Goal: Communication & Community: Ask a question

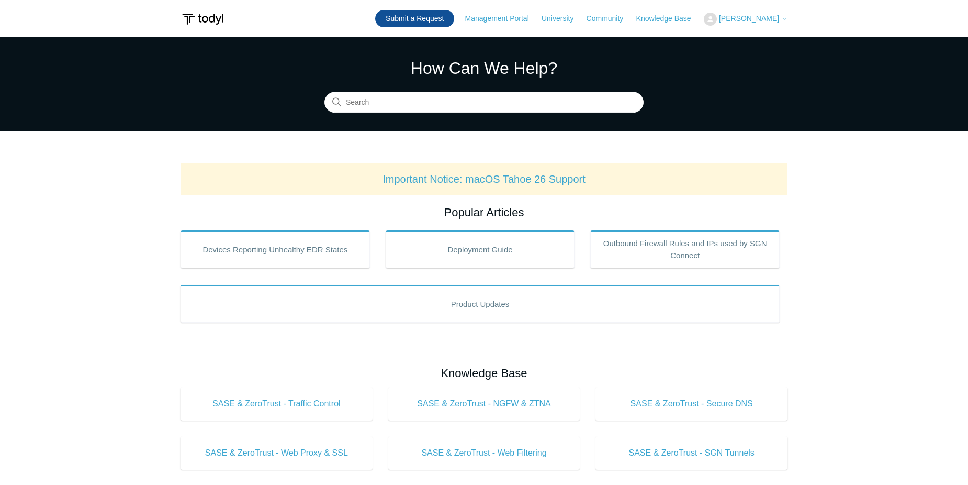
click at [426, 20] on link "Submit a Request" at bounding box center [414, 18] width 79 height 17
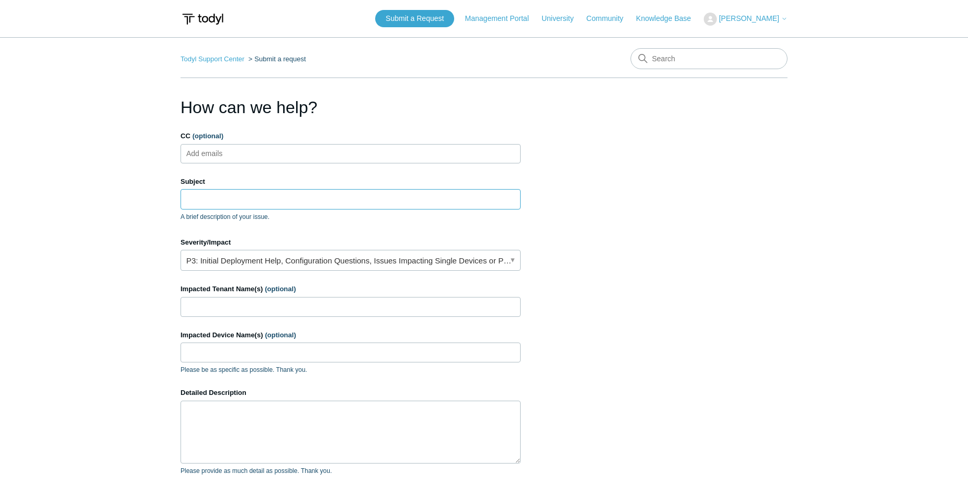
click at [240, 198] on input "Subject" at bounding box center [351, 199] width 340 height 20
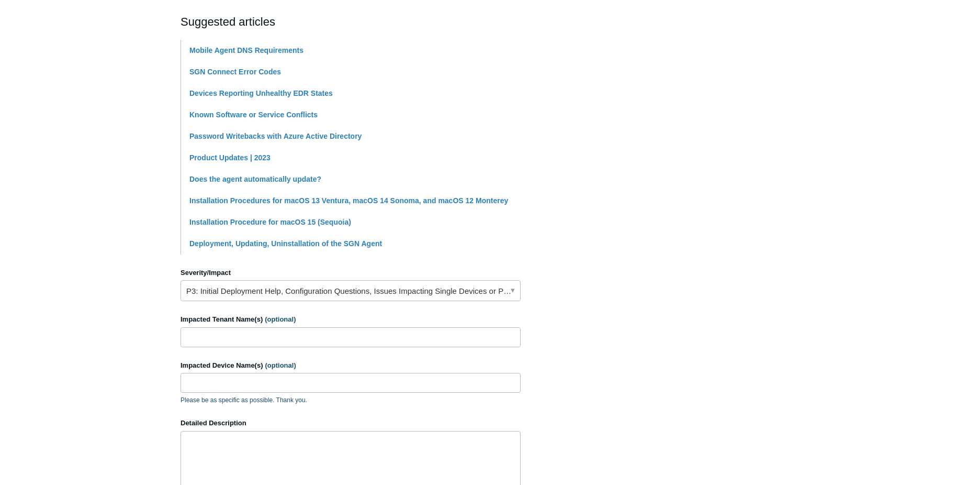
scroll to position [262, 0]
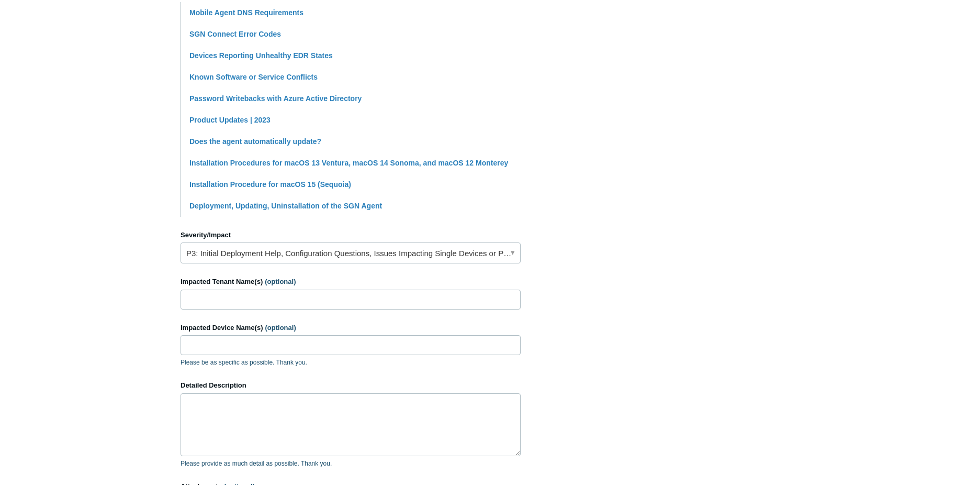
type input "Endpoint upgrade not working"
click at [369, 301] on input "Impacted Tenant Name(s) (optional)" at bounding box center [351, 299] width 340 height 20
click at [513, 251] on link "P3: Initial Deployment Help, Configuration Questions, Issues Impacting Single D…" at bounding box center [351, 252] width 340 height 21
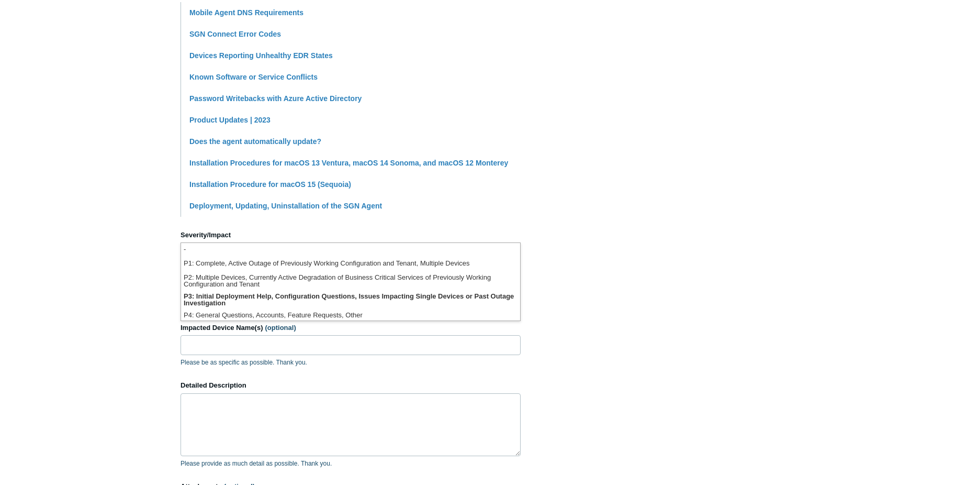
click at [619, 260] on section "How can we help? CC (optional) Add emails Subject Endpoint upgrade not working …" at bounding box center [484, 201] width 607 height 736
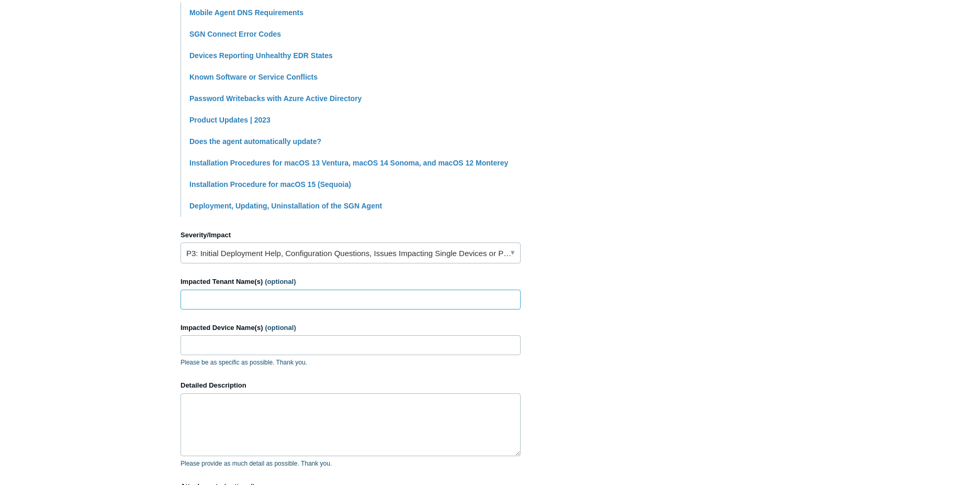
click at [270, 300] on input "Impacted Tenant Name(s) (optional)" at bounding box center [351, 299] width 340 height 20
type input "Biologos"
click at [223, 346] on input "Impacted Device Name(s) (optional)" at bounding box center [351, 345] width 340 height 20
type input "BIO-LT-54"
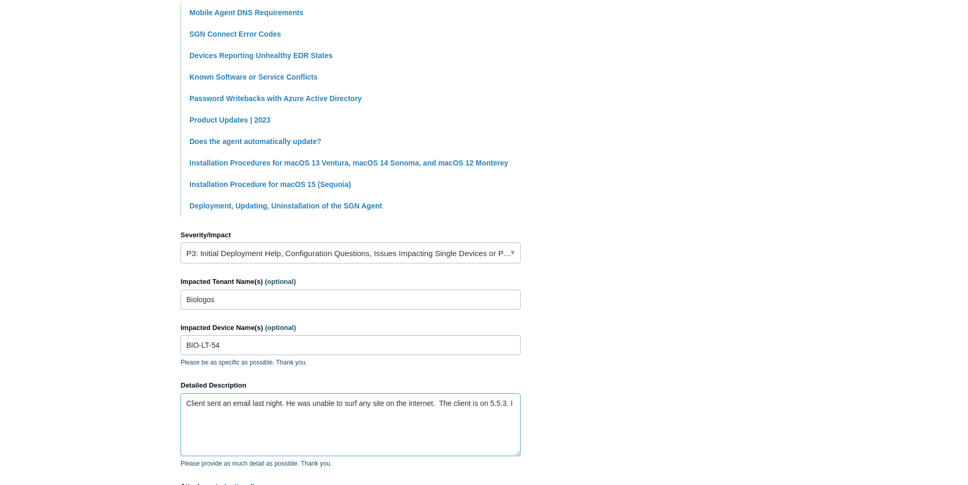
paste textarea "figured it may have been because the SGN agent was in the process of upgrading …"
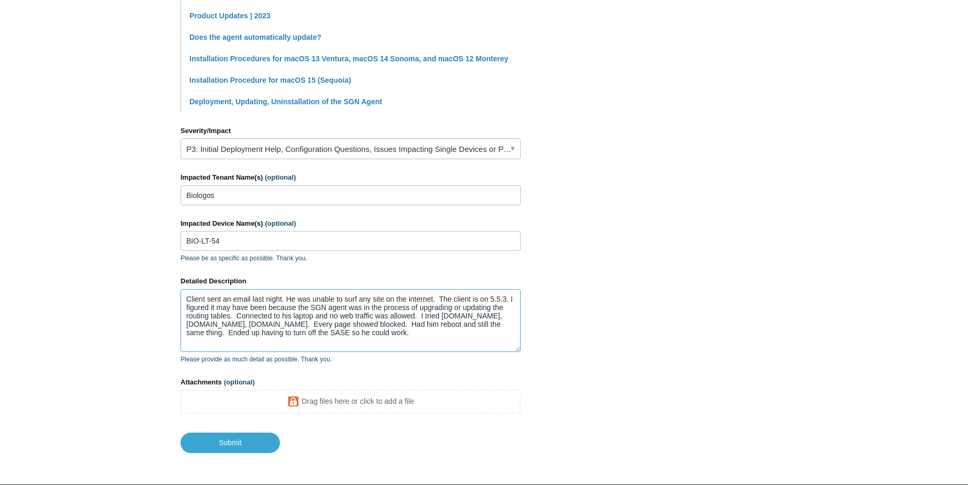
scroll to position [407, 0]
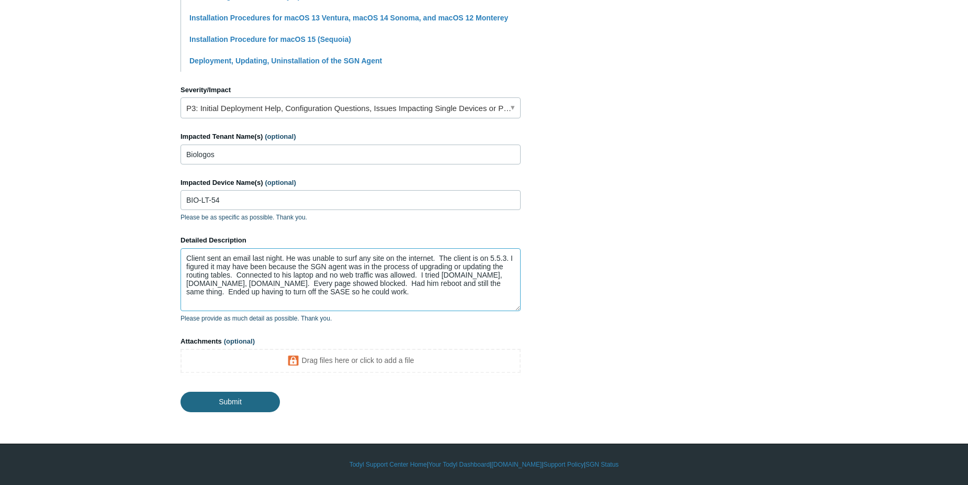
type textarea "Client sent an email last night. He was unable to surf any site on the internet…"
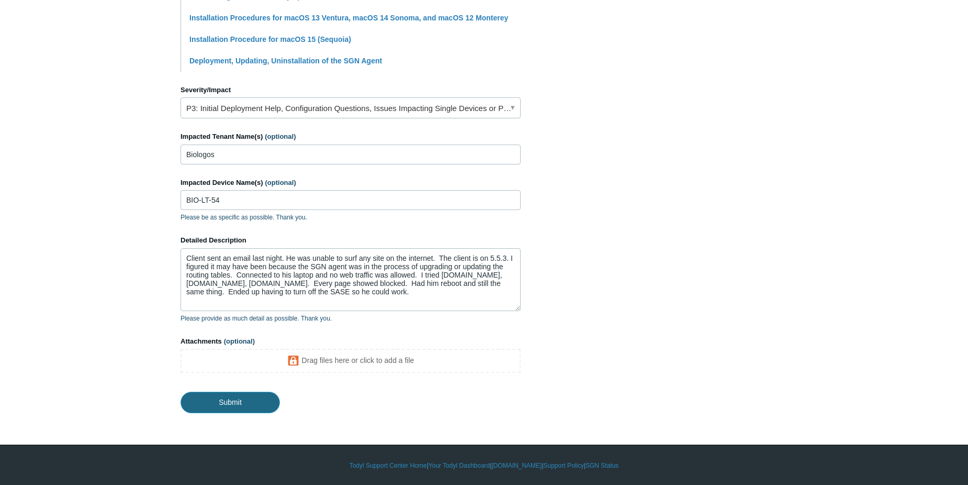
click at [240, 406] on input "Submit" at bounding box center [230, 402] width 99 height 21
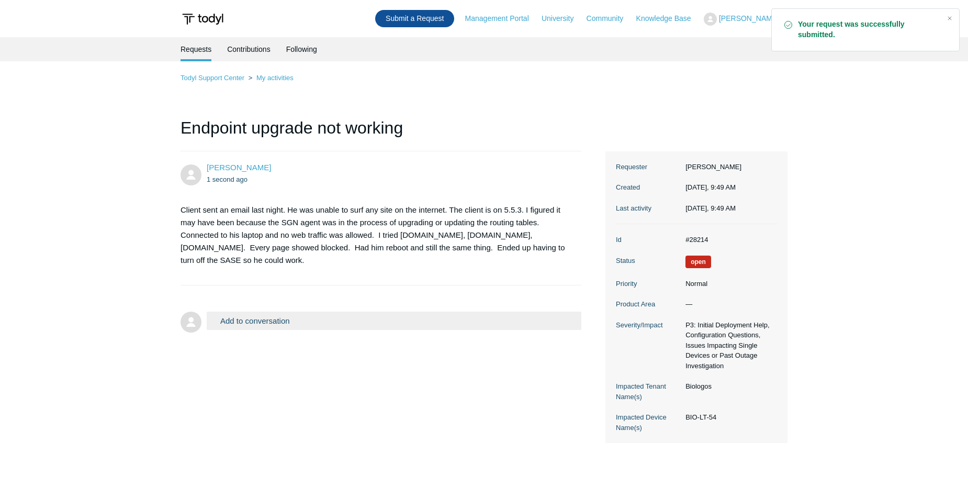
click at [431, 25] on link "Submit a Request" at bounding box center [414, 18] width 79 height 17
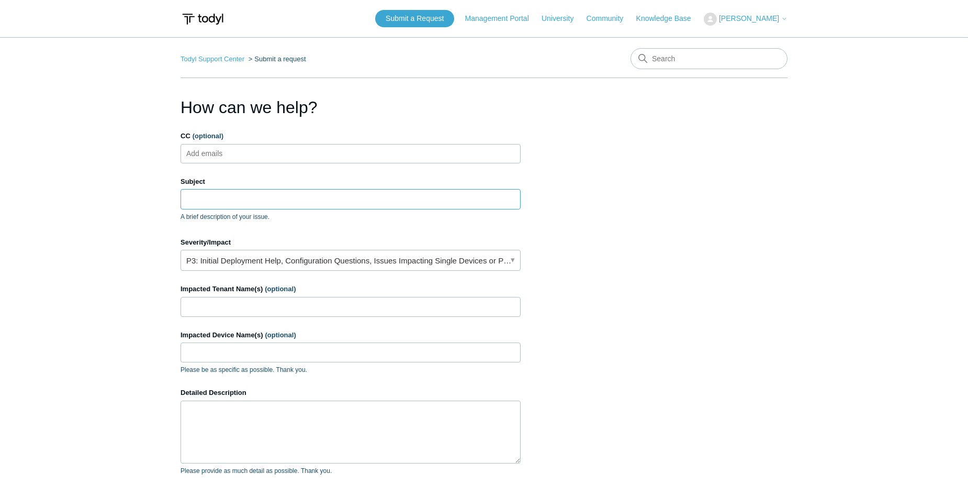
click at [240, 201] on input "Subject" at bounding box center [351, 199] width 340 height 20
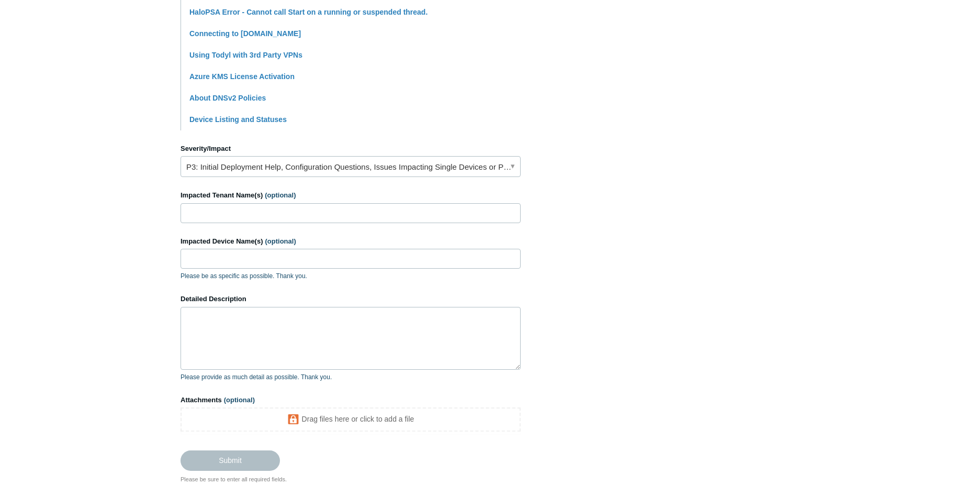
scroll to position [366, 0]
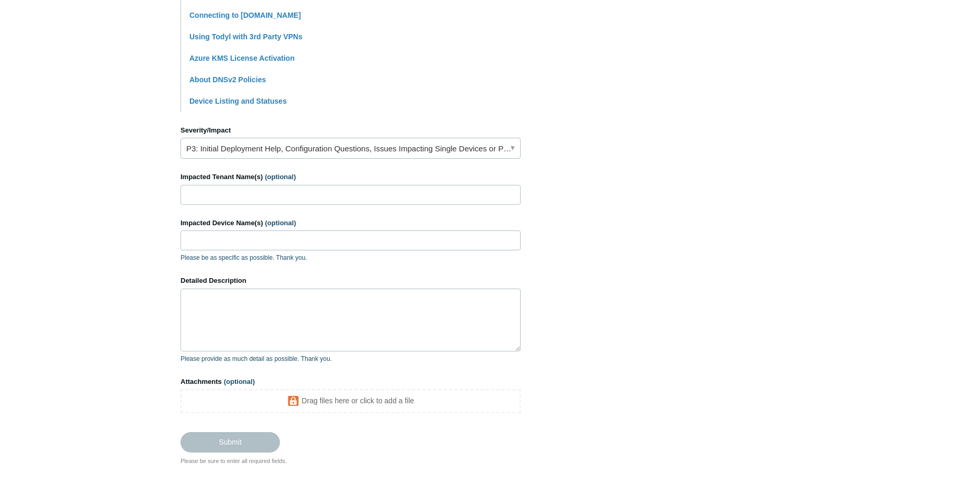
type input "SASE not running"
click at [305, 198] on input "Impacted Tenant Name(s) (optional)" at bounding box center [351, 195] width 340 height 20
type input "Lambert Technology Solutions"
click at [200, 233] on input "Impacted Device Name(s) (optional)" at bounding box center [351, 240] width 340 height 20
type input "LTS-DT-05"
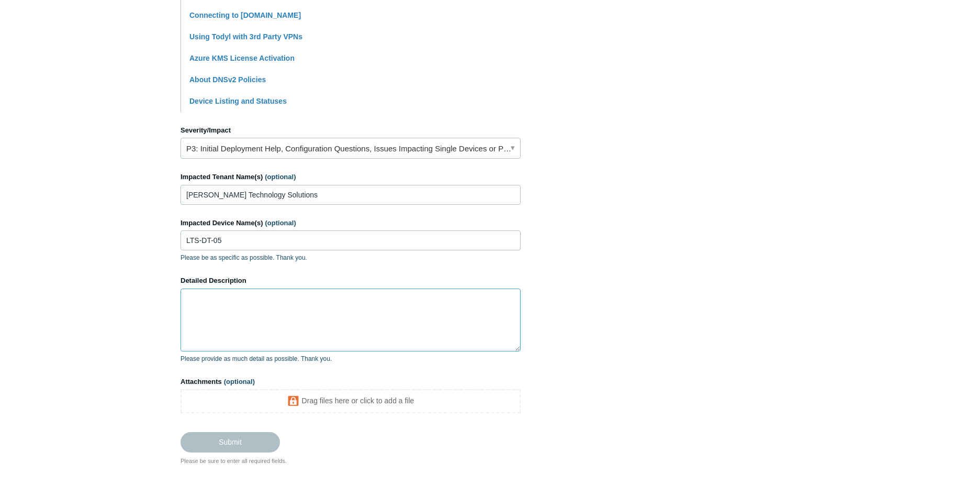
click at [213, 301] on textarea "Detailed Description" at bounding box center [351, 319] width 340 height 63
paste textarea "Didn't realize anything was wrong until I updated my linked in account. In the …"
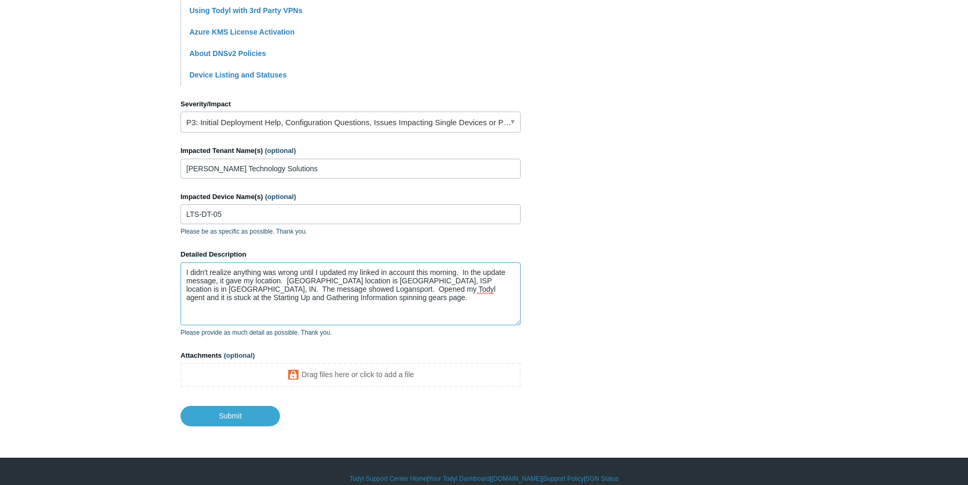
scroll to position [407, 0]
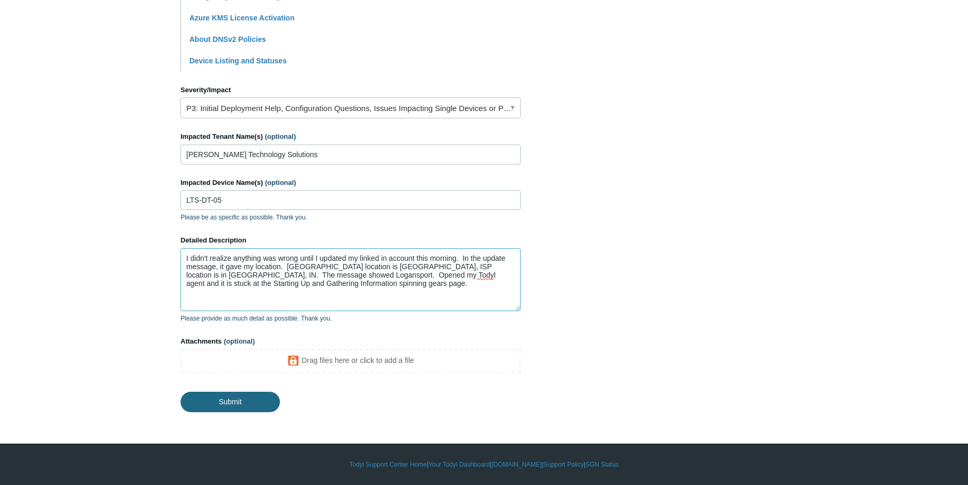
type textarea "I didn't realize anything was wrong until I updated my linked in account this m…"
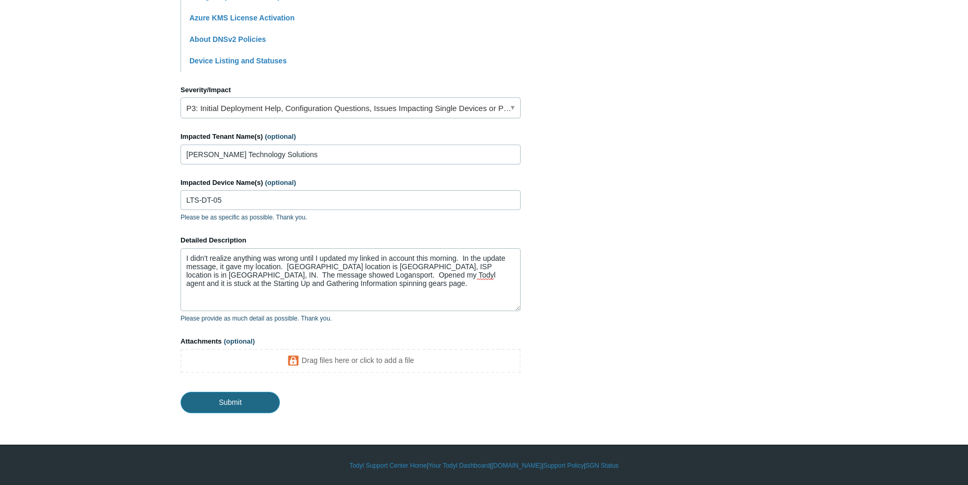
click at [251, 398] on input "Submit" at bounding box center [230, 402] width 99 height 21
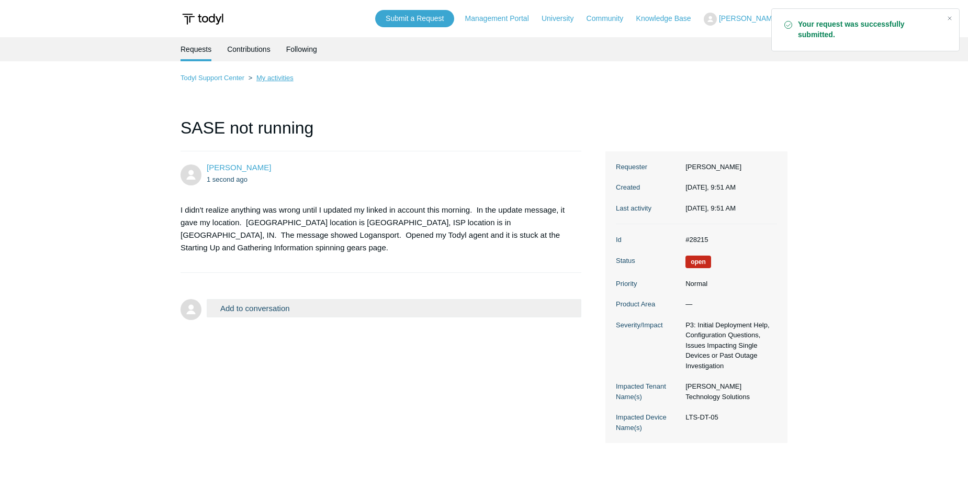
click at [281, 77] on link "My activities" at bounding box center [274, 78] width 37 height 8
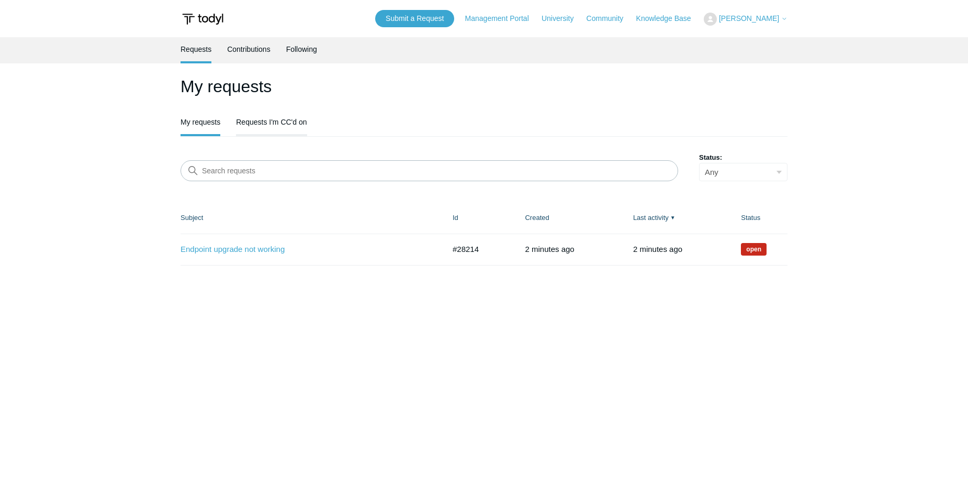
click at [278, 123] on link "Requests I'm CC'd on" at bounding box center [271, 121] width 71 height 22
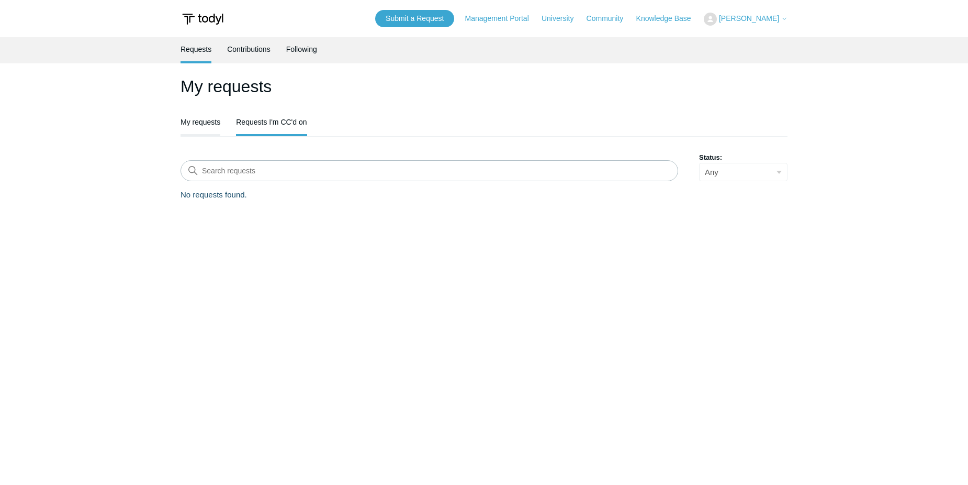
click at [204, 127] on link "My requests" at bounding box center [201, 121] width 40 height 22
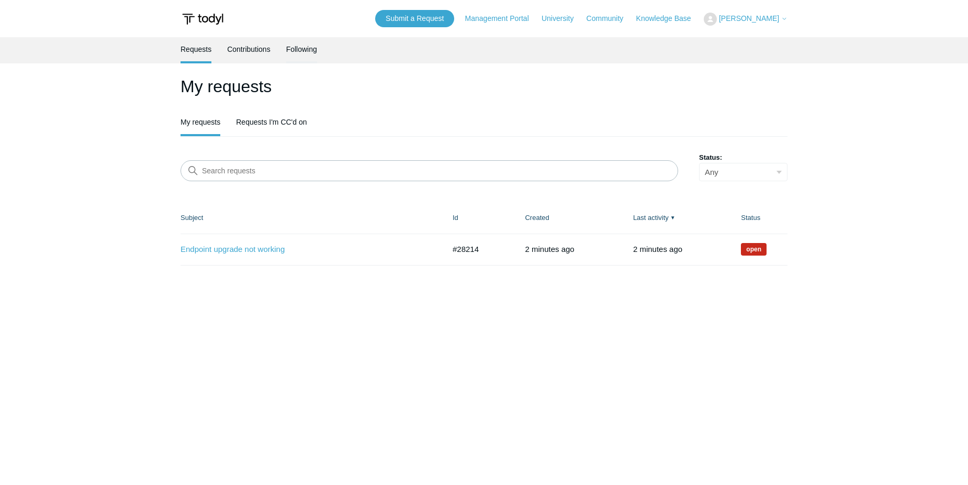
click at [305, 48] on link "Following" at bounding box center [301, 48] width 31 height 22
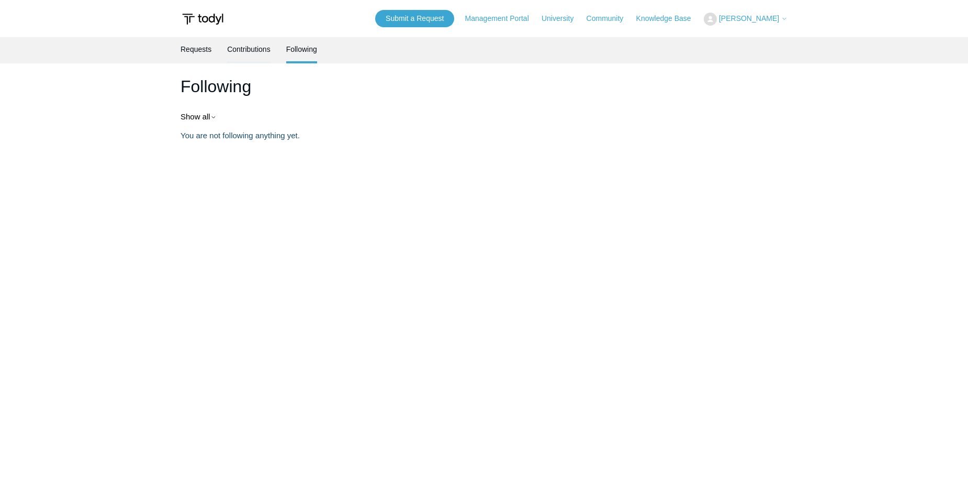
click at [237, 54] on link "Contributions" at bounding box center [248, 48] width 43 height 22
click at [194, 50] on link "Requests" at bounding box center [196, 48] width 31 height 22
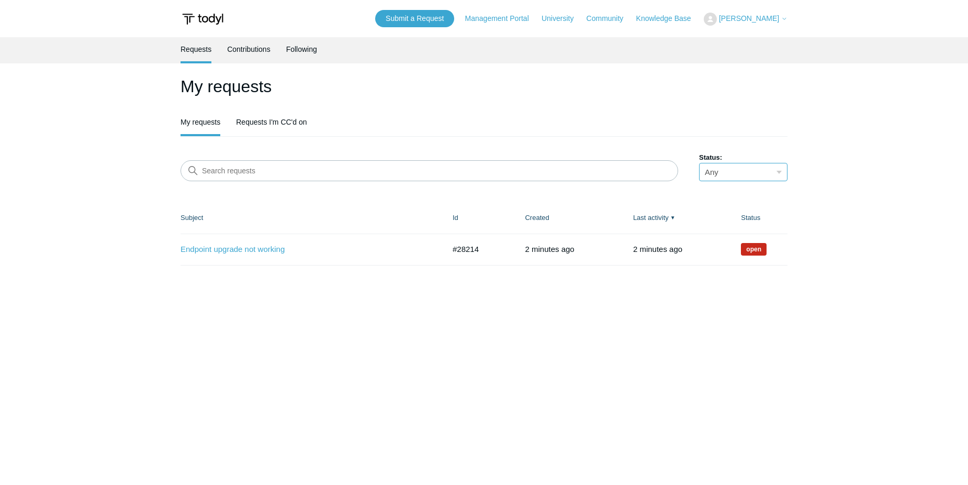
click at [728, 175] on select "Any Open Awaiting your reply Solved" at bounding box center [743, 172] width 88 height 18
select select "open"
click at [699, 163] on select "Any Open Awaiting your reply Solved" at bounding box center [743, 172] width 88 height 18
